Goal: Task Accomplishment & Management: Manage account settings

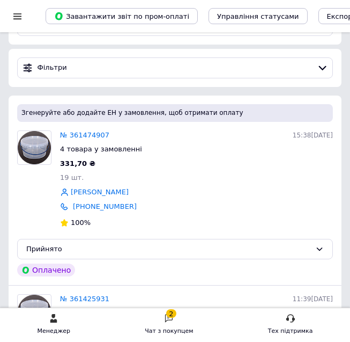
scroll to position [64, 0]
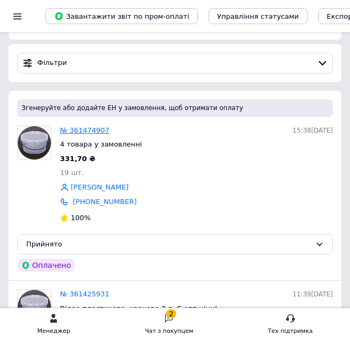
click at [90, 131] on link "№ 361474907" at bounding box center [84, 130] width 49 height 8
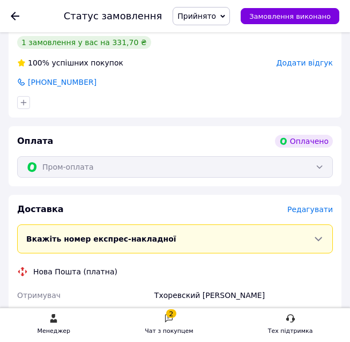
scroll to position [636, 0]
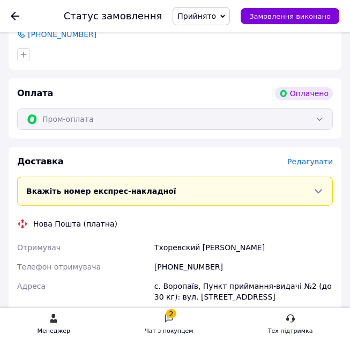
click at [306, 161] on span "Редагувати" at bounding box center [310, 161] width 46 height 9
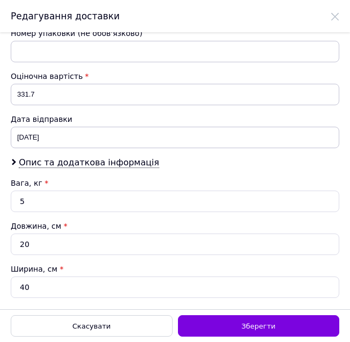
scroll to position [498, 0]
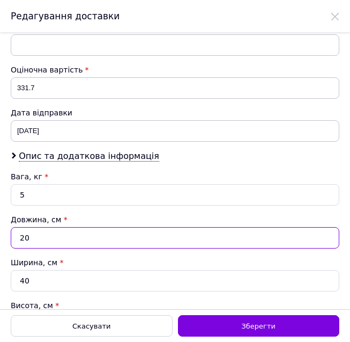
click at [60, 236] on input "20" at bounding box center [175, 237] width 329 height 21
type input "3"
type input "0.75"
type input "33"
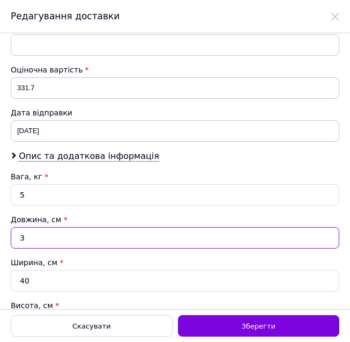
type input "8.25"
type input "33"
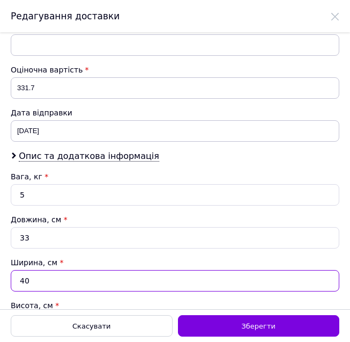
type input "2"
type input "0.41"
type input "22"
type input "4.54"
type input "22"
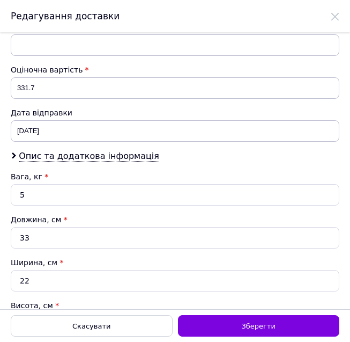
scroll to position [609, 0]
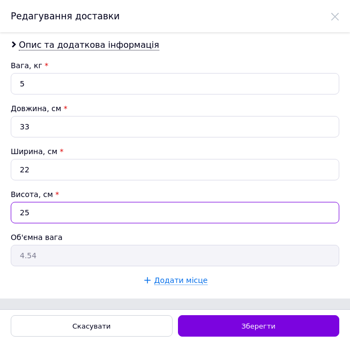
type input "4"
type input "0.73"
type input "45"
type input "8.17"
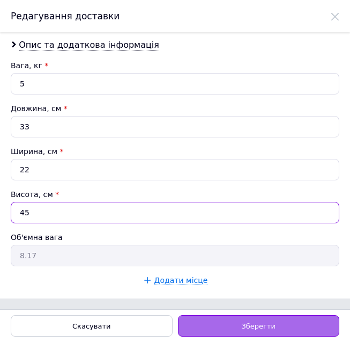
type input "45"
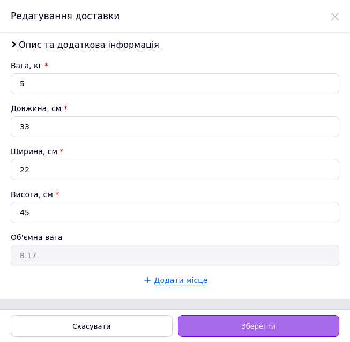
click at [220, 328] on div "Зберегти" at bounding box center [259, 325] width 162 height 21
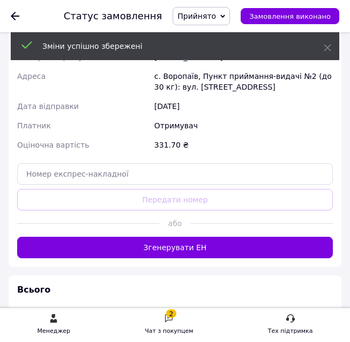
scroll to position [859, 0]
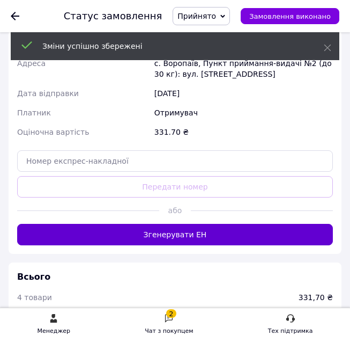
click at [225, 232] on button "Згенерувати ЕН" at bounding box center [175, 234] width 316 height 21
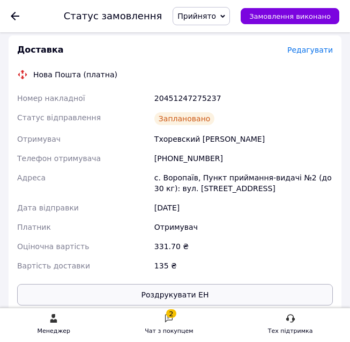
scroll to position [747, 0]
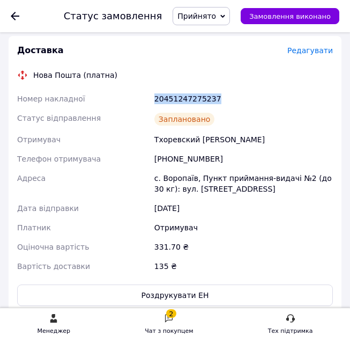
drag, startPoint x: 224, startPoint y: 99, endPoint x: 146, endPoint y: 99, distance: 77.8
click at [146, 99] on div "Номер накладної 20451247275237 Статус відправлення Заплановано Отримувач Тхорев…" at bounding box center [175, 182] width 320 height 187
copy div "Номер накладної 20451247275237"
